Goal: Navigation & Orientation: Find specific page/section

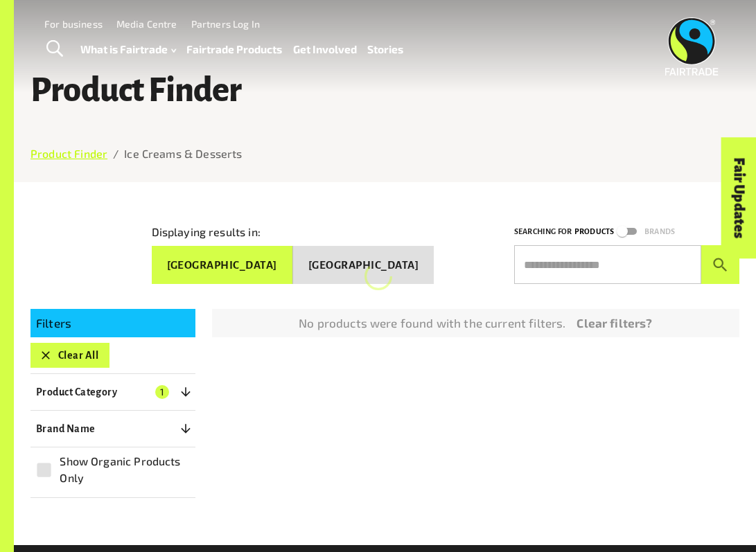
click at [79, 158] on link "Product Finder" at bounding box center [68, 153] width 77 height 13
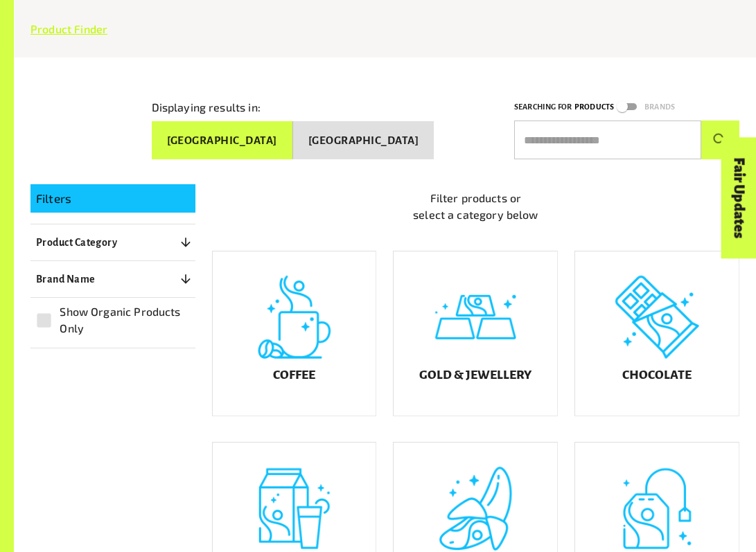
scroll to position [182, 0]
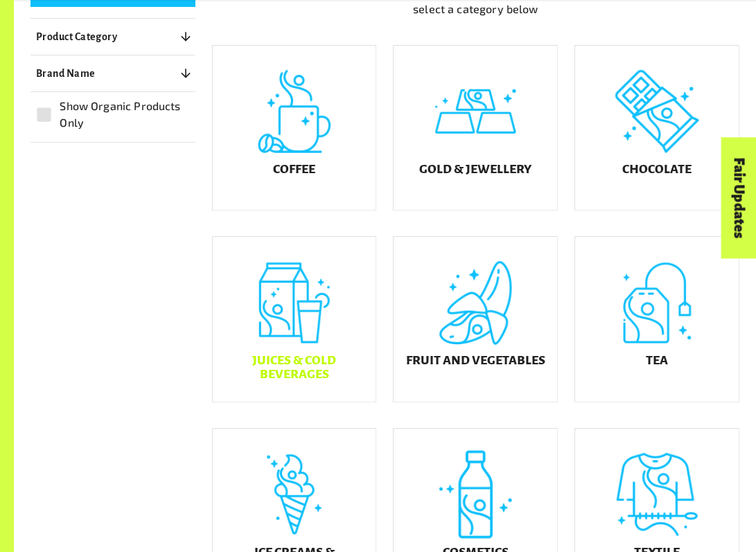
click at [317, 338] on div "Juices & Cold Beverages" at bounding box center [295, 319] width 164 height 165
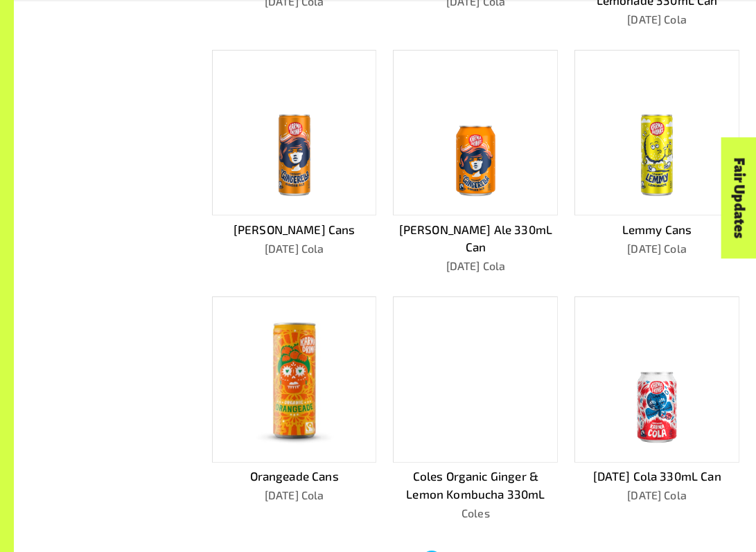
scroll to position [810, 0]
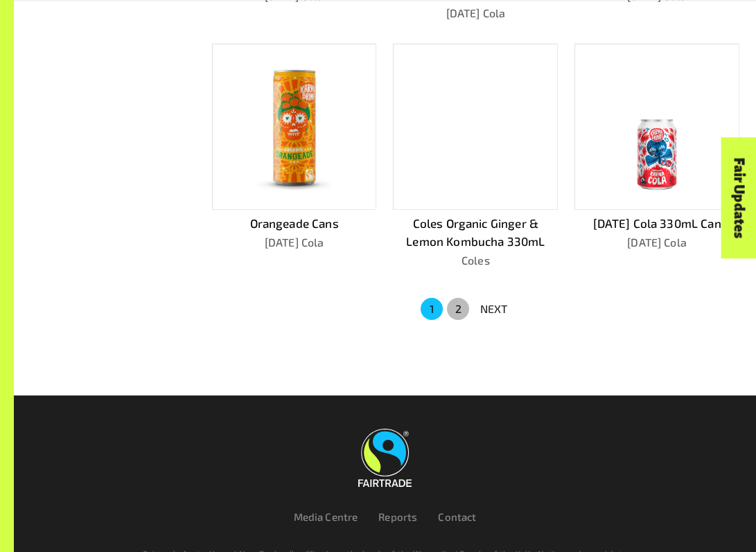
click at [453, 304] on button "2" at bounding box center [458, 309] width 22 height 22
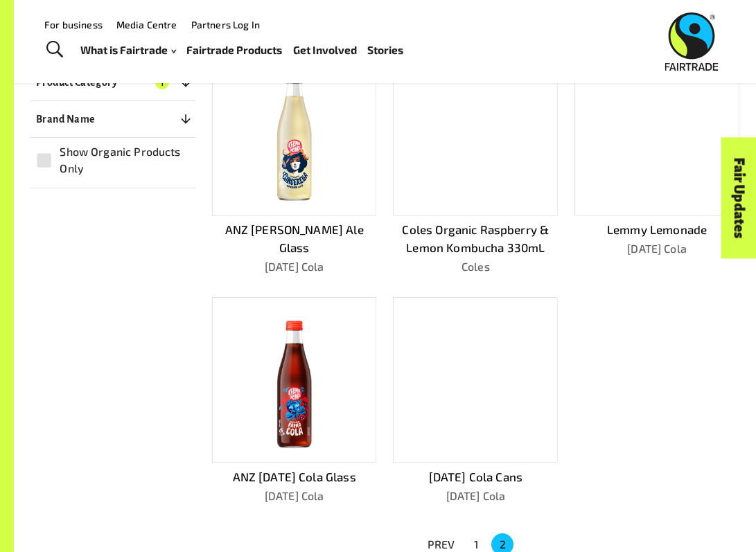
scroll to position [166, 0]
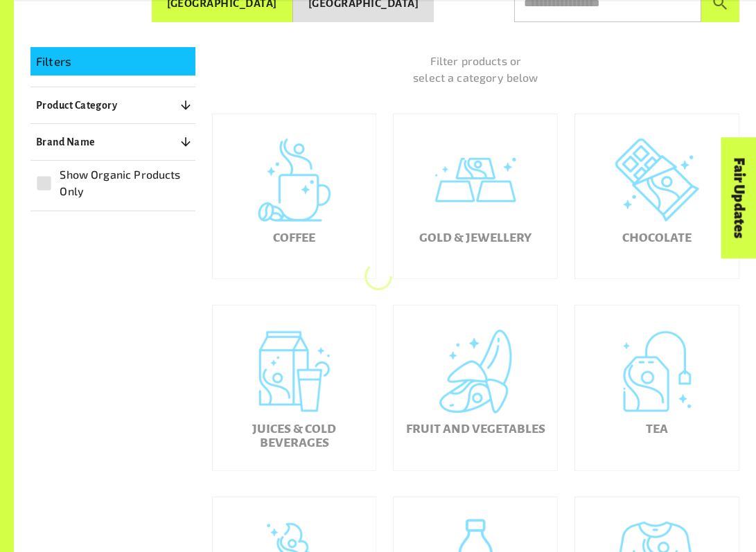
scroll to position [331, 0]
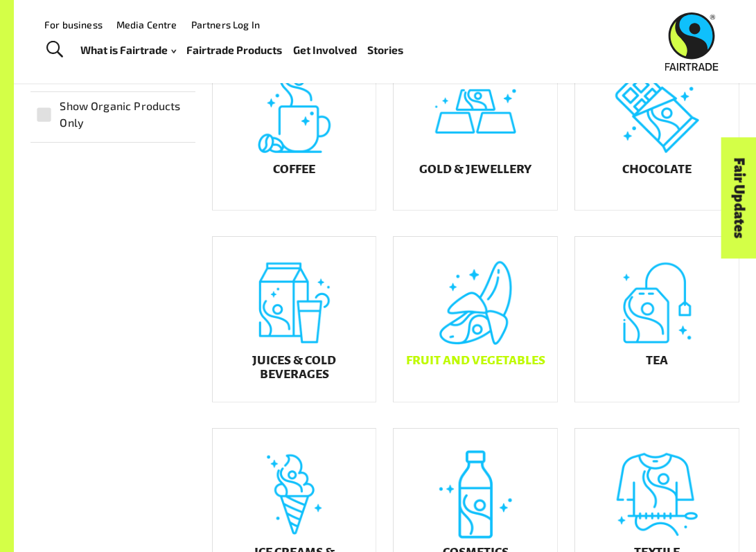
click at [476, 299] on div "Fruit and Vegetables" at bounding box center [476, 319] width 164 height 165
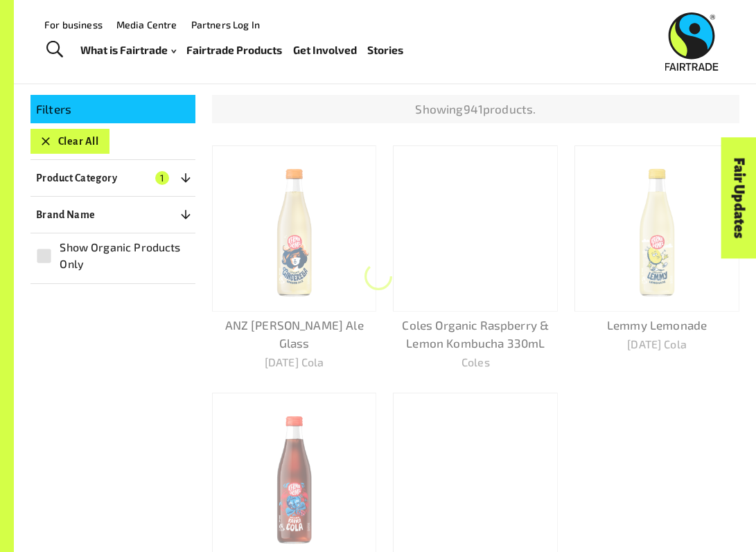
scroll to position [182, 0]
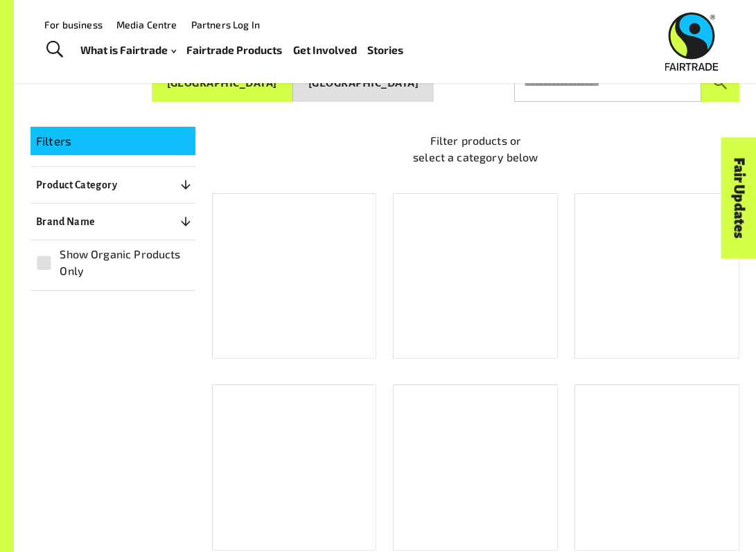
scroll to position [222, 0]
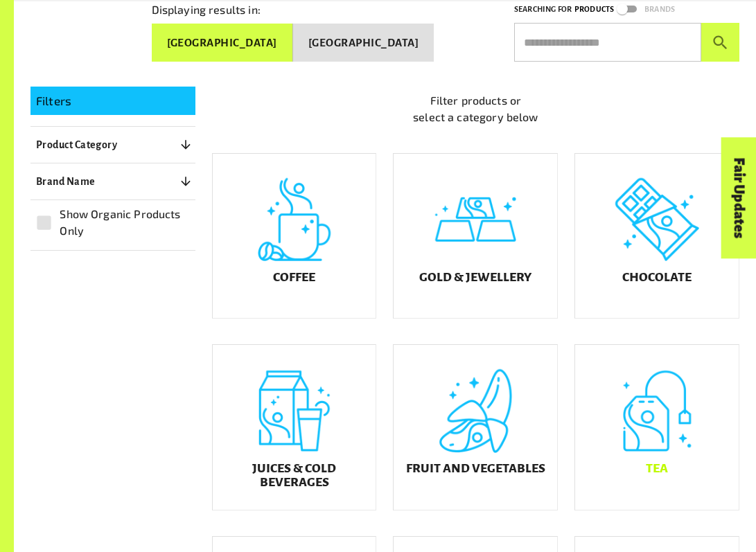
click at [558, 443] on div "Tea" at bounding box center [657, 427] width 164 height 165
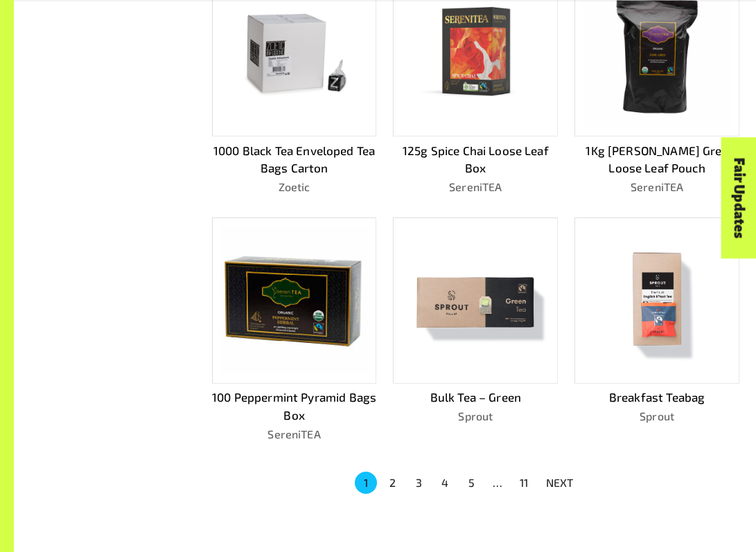
scroll to position [654, 0]
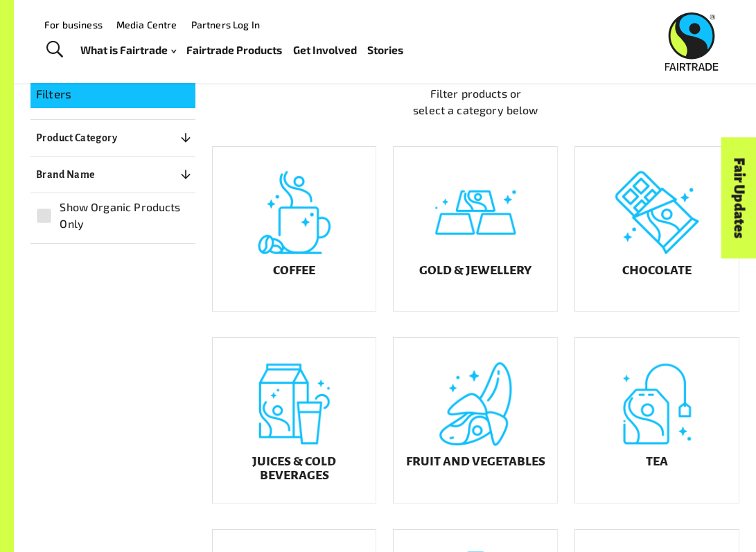
scroll to position [222, 0]
